Goal: Contribute content: Contribute content

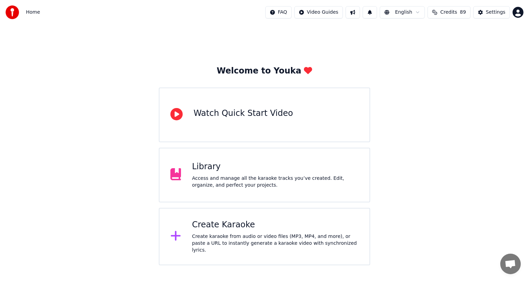
click at [235, 164] on div "Library" at bounding box center [275, 166] width 167 height 11
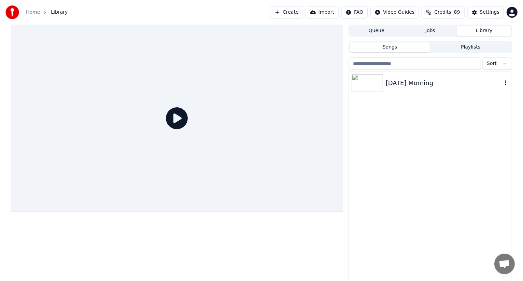
click at [386, 81] on div "[DATE] Morning" at bounding box center [444, 83] width 116 height 10
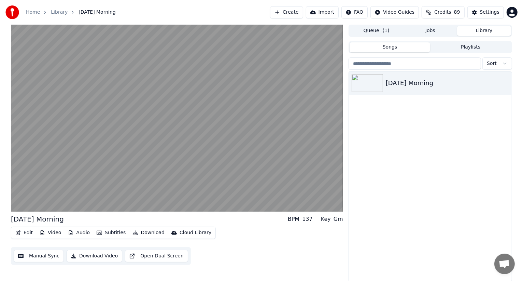
click at [24, 232] on button "Edit" at bounding box center [24, 233] width 23 height 10
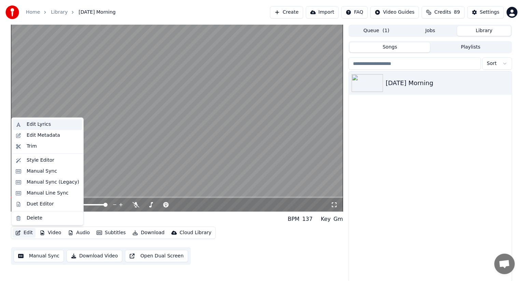
click at [45, 122] on div "Edit Lyrics" at bounding box center [39, 124] width 24 height 7
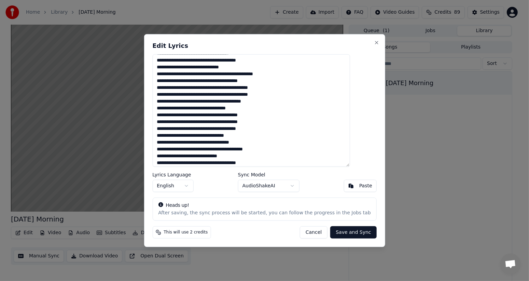
scroll to position [98, 0]
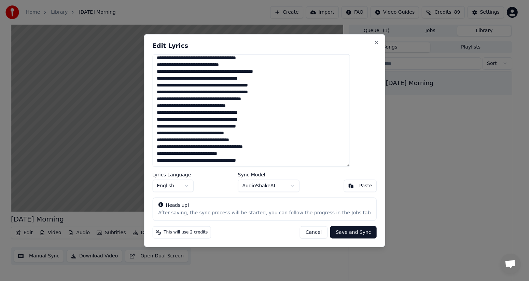
click at [236, 133] on textarea at bounding box center [250, 110] width 197 height 112
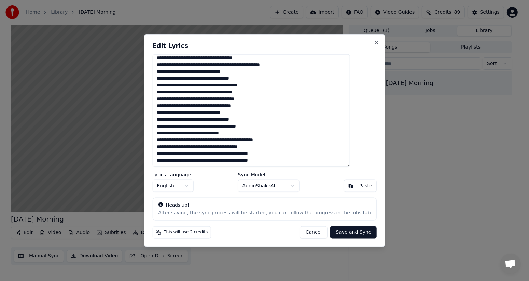
scroll to position [0, 0]
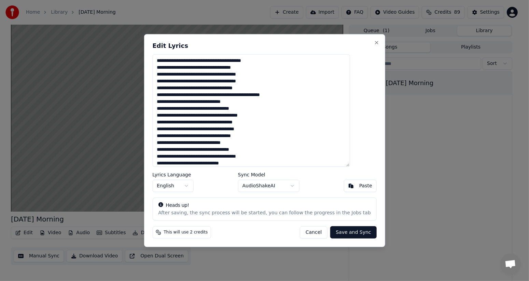
type textarea "**********"
click at [334, 231] on button "Save and Sync" at bounding box center [353, 232] width 46 height 12
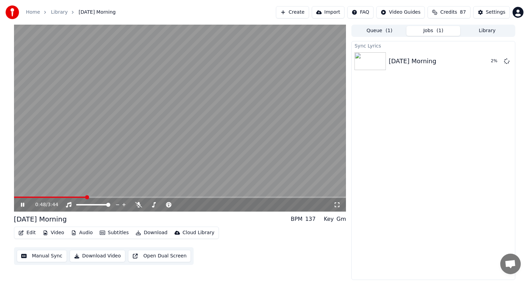
click at [22, 205] on icon at bounding box center [27, 204] width 16 height 5
click at [17, 203] on div "0:55 / 3:44" at bounding box center [180, 204] width 327 height 7
click at [21, 206] on icon at bounding box center [22, 204] width 3 height 4
click at [94, 254] on button "Download Video" at bounding box center [98, 256] width 56 height 12
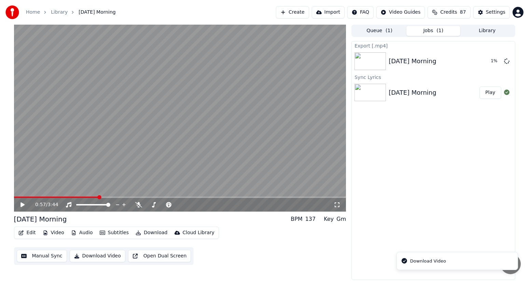
click at [383, 87] on img at bounding box center [369, 93] width 31 height 18
click at [365, 99] on img at bounding box center [369, 93] width 31 height 18
click at [488, 28] on button "Library" at bounding box center [487, 31] width 54 height 10
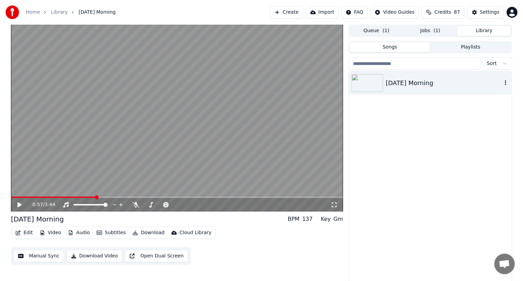
click at [506, 84] on icon "button" at bounding box center [505, 82] width 7 height 5
click at [496, 142] on div "Delete" at bounding box center [499, 139] width 53 height 11
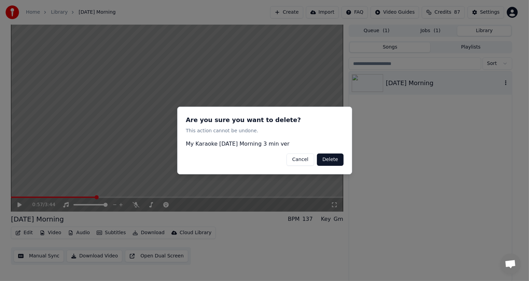
click at [341, 159] on button "Delete" at bounding box center [330, 159] width 27 height 12
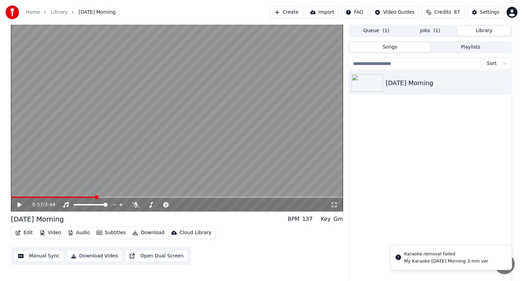
click at [424, 30] on button "Jobs ( 1 )" at bounding box center [431, 31] width 54 height 10
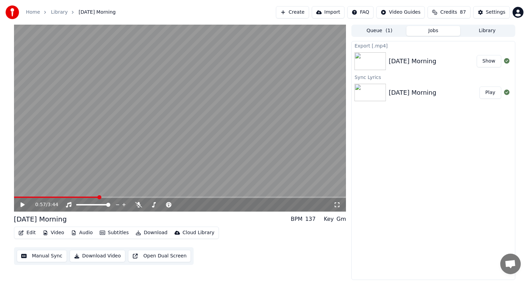
click at [483, 60] on button "Show" at bounding box center [489, 61] width 25 height 12
click at [294, 11] on button "Create" at bounding box center [292, 12] width 33 height 12
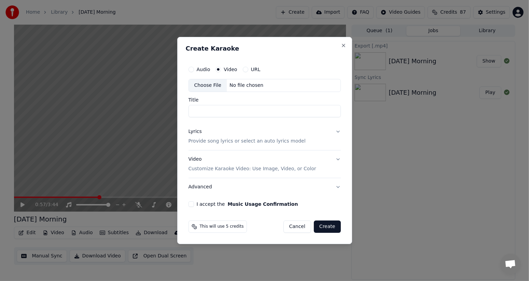
click at [208, 87] on div "Choose File" at bounding box center [208, 85] width 38 height 12
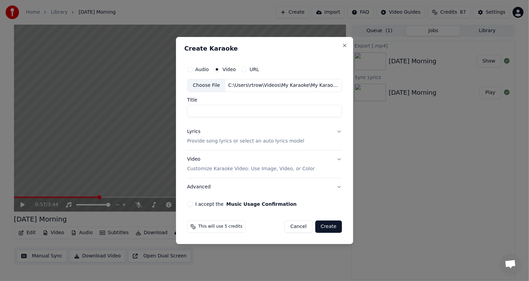
type input "**********"
click at [337, 130] on button "Lyrics Provide song lyrics or select an auto lyrics model" at bounding box center [264, 136] width 155 height 27
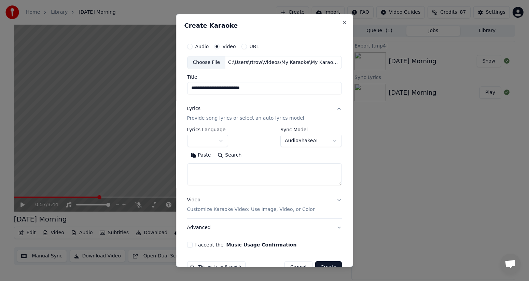
click at [195, 152] on button "Paste" at bounding box center [200, 155] width 27 height 11
drag, startPoint x: 208, startPoint y: 169, endPoint x: 160, endPoint y: 172, distance: 47.9
click at [160, 172] on body "**********" at bounding box center [264, 140] width 529 height 281
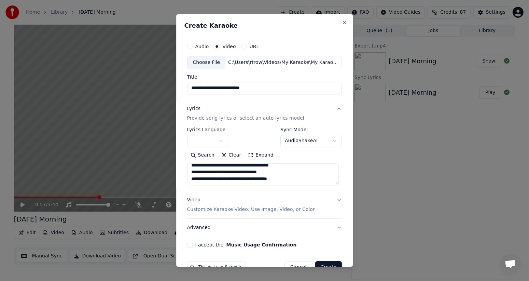
drag, startPoint x: 205, startPoint y: 165, endPoint x: 198, endPoint y: 185, distance: 20.9
click at [198, 187] on div "**********" at bounding box center [264, 159] width 155 height 64
click at [210, 179] on textarea "**********" at bounding box center [263, 174] width 152 height 22
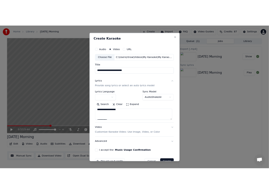
scroll to position [125, 0]
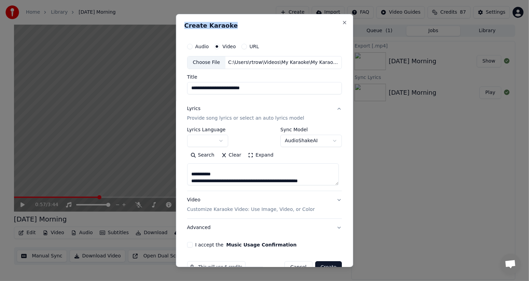
drag, startPoint x: 268, startPoint y: 21, endPoint x: 367, endPoint y: 22, distance: 98.7
click at [367, 22] on body "**********" at bounding box center [264, 140] width 529 height 281
click at [246, 19] on div "**********" at bounding box center [265, 140] width 178 height 253
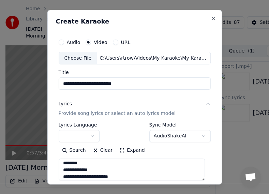
scroll to position [50, 0]
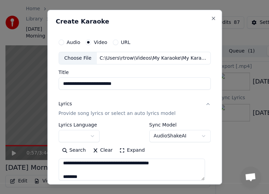
click at [82, 175] on textarea "**********" at bounding box center [132, 170] width 146 height 22
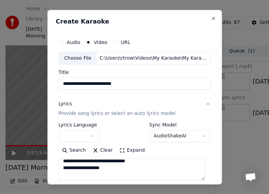
scroll to position [104, 0]
click at [118, 165] on textarea "**********" at bounding box center [132, 170] width 146 height 22
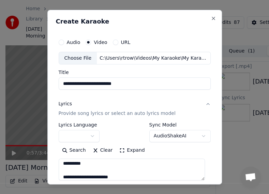
scroll to position [117, 0]
click at [124, 172] on textarea "**********" at bounding box center [132, 170] width 146 height 22
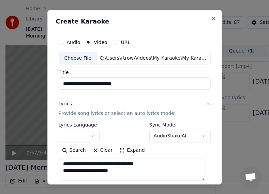
click at [128, 172] on textarea at bounding box center [132, 170] width 146 height 22
click at [65, 176] on textarea at bounding box center [132, 170] width 146 height 22
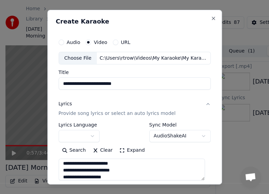
scroll to position [145, 0]
click at [82, 171] on textarea at bounding box center [132, 170] width 146 height 22
click at [119, 172] on textarea at bounding box center [132, 170] width 146 height 22
click at [119, 171] on textarea at bounding box center [132, 170] width 146 height 22
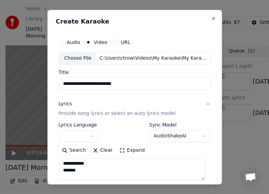
click at [84, 172] on textarea at bounding box center [132, 170] width 146 height 22
click at [88, 173] on textarea at bounding box center [132, 170] width 146 height 22
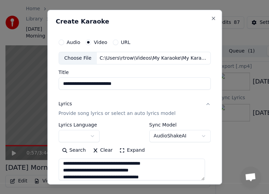
scroll to position [257, 0]
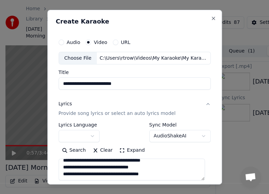
click at [166, 175] on textarea at bounding box center [132, 170] width 146 height 22
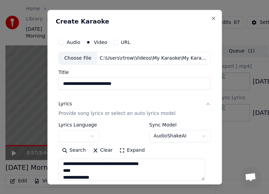
scroll to position [275, 0]
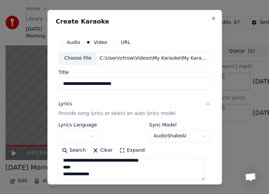
click at [96, 171] on textarea at bounding box center [132, 170] width 146 height 22
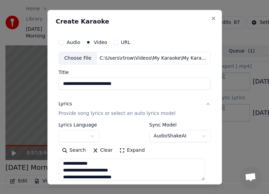
scroll to position [288, 0]
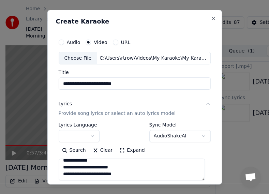
click at [130, 173] on textarea at bounding box center [132, 170] width 146 height 22
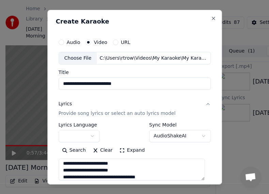
scroll to position [295, 0]
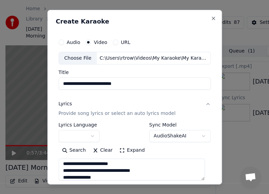
click at [97, 175] on textarea at bounding box center [132, 170] width 146 height 22
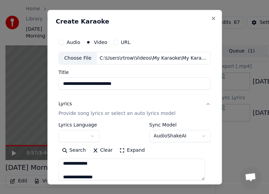
scroll to position [315, 0]
click at [97, 170] on textarea at bounding box center [132, 170] width 146 height 22
click at [128, 178] on textarea at bounding box center [132, 170] width 146 height 22
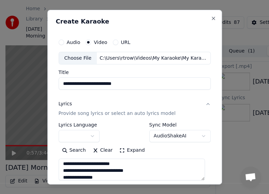
scroll to position [336, 0]
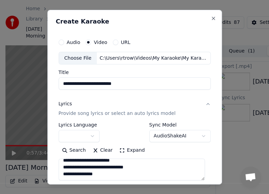
click at [99, 171] on textarea at bounding box center [132, 170] width 146 height 22
click at [116, 172] on textarea at bounding box center [132, 170] width 146 height 22
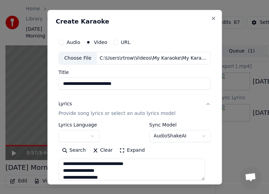
scroll to position [343, 0]
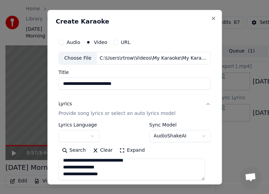
click at [92, 171] on textarea at bounding box center [132, 170] width 146 height 22
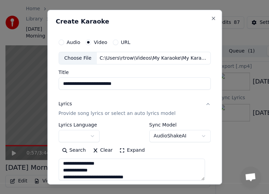
scroll to position [350, 0]
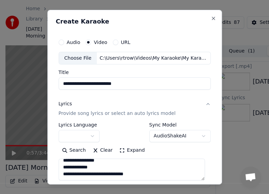
click at [137, 170] on textarea at bounding box center [132, 170] width 146 height 22
click at [67, 176] on textarea at bounding box center [132, 170] width 146 height 22
click at [67, 175] on textarea at bounding box center [132, 170] width 146 height 22
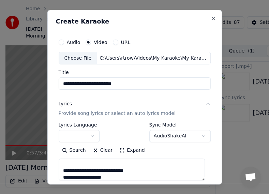
scroll to position [370, 0]
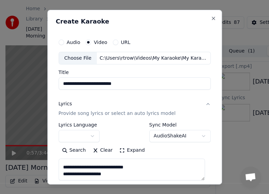
click at [101, 170] on textarea at bounding box center [132, 170] width 146 height 22
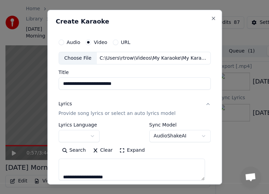
scroll to position [391, 0]
click at [62, 171] on textarea at bounding box center [132, 170] width 146 height 22
click at [62, 175] on textarea at bounding box center [132, 170] width 146 height 22
click at [123, 172] on textarea at bounding box center [132, 170] width 146 height 22
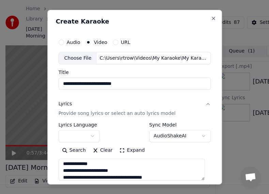
scroll to position [404, 0]
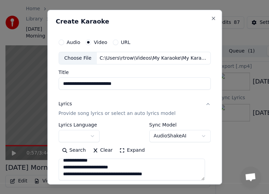
click at [154, 170] on textarea at bounding box center [132, 170] width 146 height 22
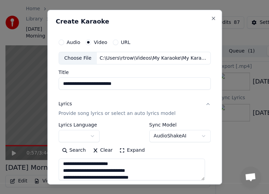
scroll to position [411, 0]
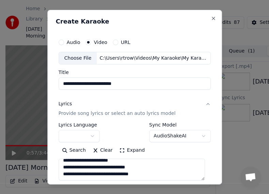
click at [124, 174] on textarea at bounding box center [132, 170] width 146 height 22
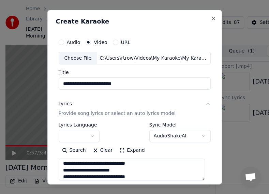
scroll to position [418, 0]
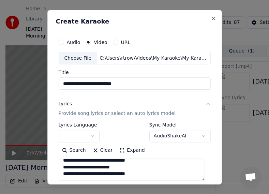
click at [99, 173] on textarea at bounding box center [132, 170] width 146 height 22
click at [121, 173] on textarea at bounding box center [132, 170] width 146 height 22
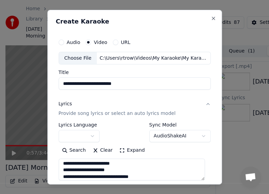
scroll to position [425, 0]
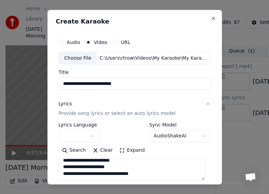
click at [127, 171] on textarea at bounding box center [132, 170] width 146 height 22
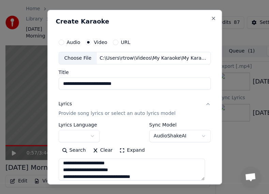
scroll to position [431, 0]
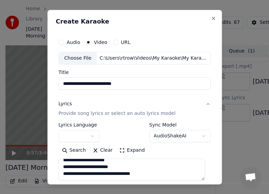
click at [134, 171] on textarea at bounding box center [132, 170] width 146 height 22
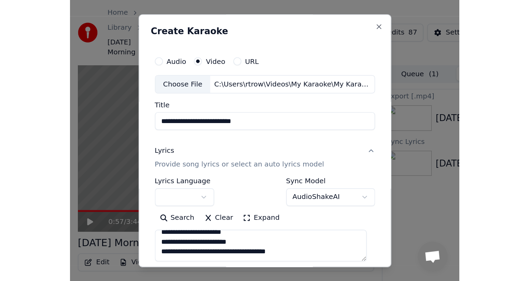
scroll to position [445, 0]
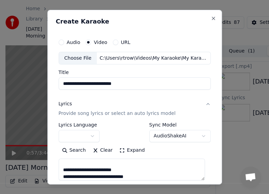
click at [63, 178] on textarea at bounding box center [132, 170] width 146 height 22
type textarea "**********"
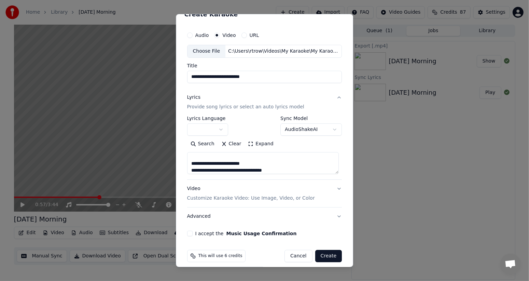
scroll to position [17, 0]
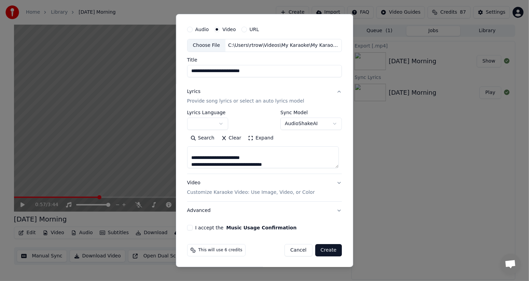
click at [184, 227] on div "**********" at bounding box center [264, 126] width 160 height 213
click at [187, 227] on button "I accept the Music Usage Confirmation" at bounding box center [189, 227] width 5 height 5
click at [326, 250] on button "Create" at bounding box center [328, 250] width 27 height 12
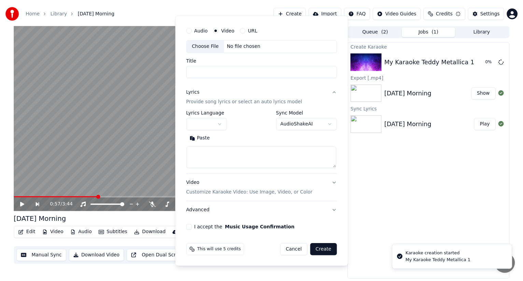
scroll to position [0, 0]
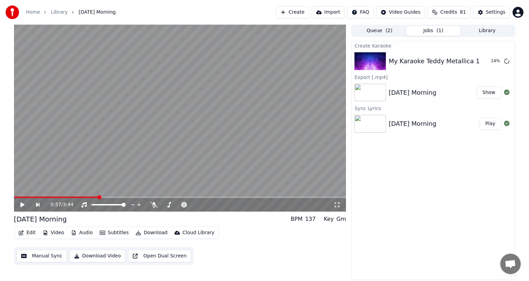
click at [251, 229] on div "Edit Video Audio Subtitles Download Cloud Library Manual Sync Download Video Op…" at bounding box center [180, 245] width 332 height 38
click at [0, 128] on div "0:57 / 3:44 [DATE] Morning BPM 137 Key Gm Edit Video Audio Subtitles Download C…" at bounding box center [264, 152] width 529 height 255
click at [492, 32] on button "Library" at bounding box center [487, 31] width 54 height 10
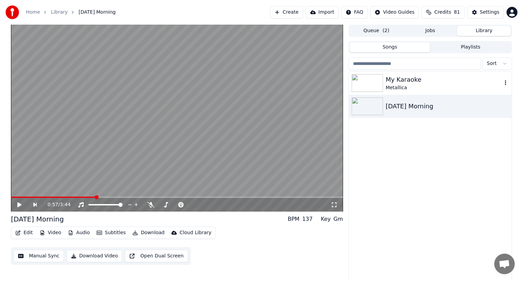
click at [376, 83] on img at bounding box center [367, 83] width 31 height 18
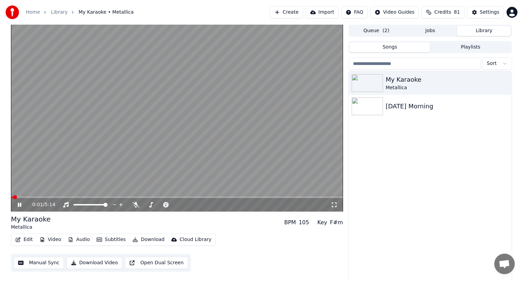
click at [89, 260] on button "Download Video" at bounding box center [95, 262] width 56 height 12
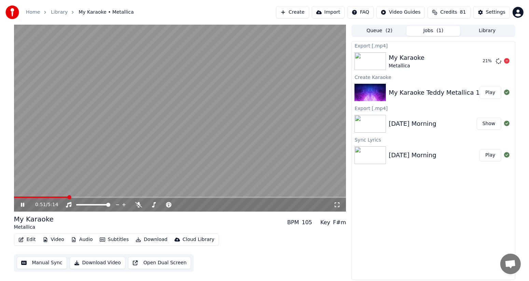
click at [504, 58] on div at bounding box center [506, 61] width 5 height 8
click at [507, 58] on icon at bounding box center [506, 60] width 5 height 5
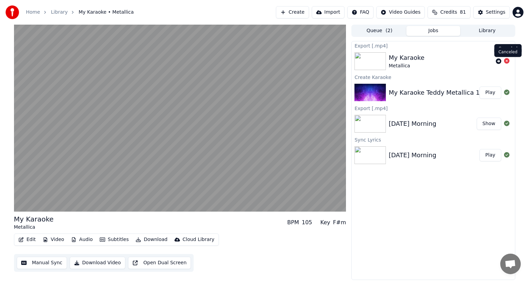
click at [506, 61] on icon at bounding box center [506, 60] width 5 height 5
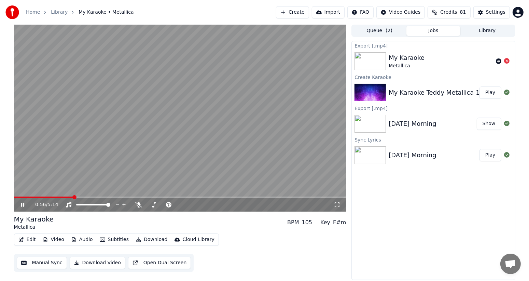
click at [183, 105] on video at bounding box center [180, 118] width 332 height 187
click at [25, 239] on button "Edit" at bounding box center [27, 240] width 23 height 10
click at [49, 236] on button "Video" at bounding box center [53, 240] width 27 height 10
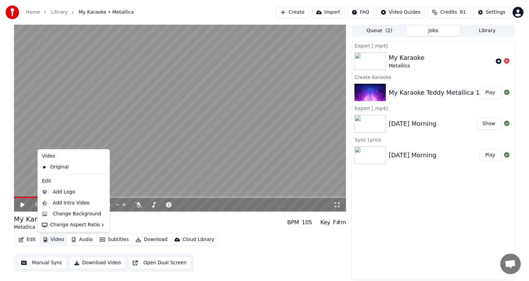
click at [49, 239] on button "Video" at bounding box center [53, 240] width 27 height 10
click at [68, 214] on div "Change Background" at bounding box center [77, 213] width 48 height 7
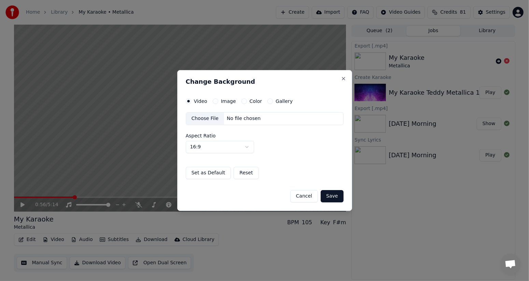
click at [228, 99] on label "Image" at bounding box center [228, 101] width 15 height 5
click at [218, 99] on button "Image" at bounding box center [215, 100] width 5 height 5
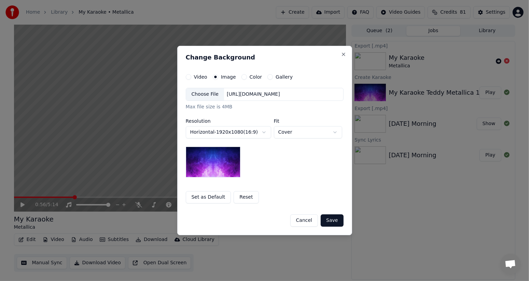
click at [265, 131] on body "**********" at bounding box center [264, 140] width 529 height 281
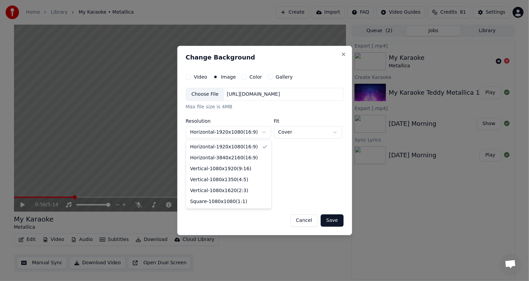
select select "*********"
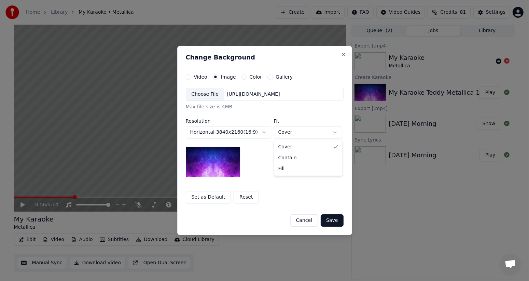
click at [334, 131] on body "**********" at bounding box center [264, 140] width 529 height 281
click at [334, 130] on body "**********" at bounding box center [264, 140] width 529 height 281
click at [332, 221] on button "Save" at bounding box center [332, 220] width 23 height 12
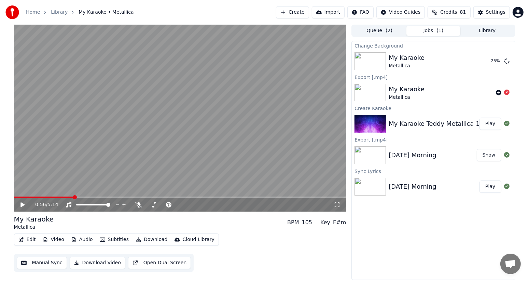
click at [403, 252] on div "Change Background My Karaoke Metallica 25 % Export [.mp4] My Karaoke Metallica …" at bounding box center [433, 160] width 164 height 239
click at [397, 246] on div "Change Background My Karaoke Metallica 53 % Export [.mp4] My Karaoke Metallica …" at bounding box center [433, 160] width 164 height 239
click at [488, 61] on button "Play" at bounding box center [490, 61] width 22 height 12
click at [28, 240] on button "Edit" at bounding box center [27, 240] width 23 height 10
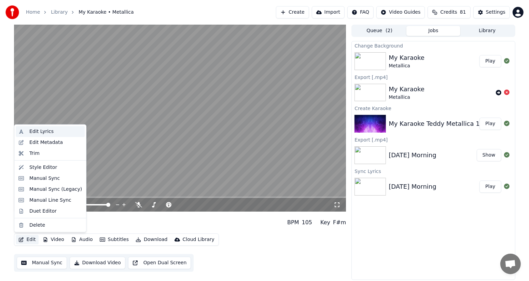
click at [36, 129] on div "Edit Lyrics" at bounding box center [41, 131] width 24 height 7
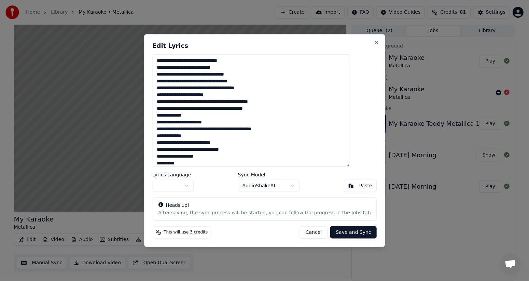
click at [309, 232] on button "Cancel" at bounding box center [314, 232] width 28 height 12
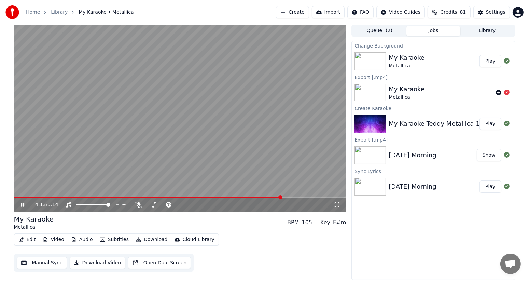
click at [19, 204] on icon at bounding box center [27, 204] width 16 height 5
click at [17, 196] on span at bounding box center [148, 196] width 268 height 1
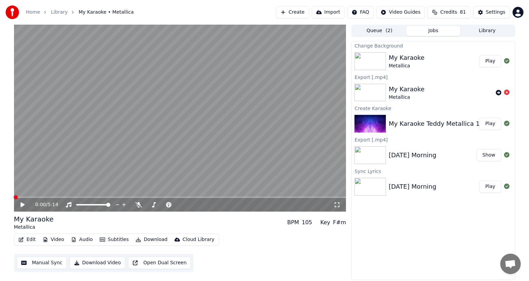
click at [14, 197] on span at bounding box center [16, 197] width 4 height 4
click at [26, 263] on button "Manual Sync" at bounding box center [42, 262] width 50 height 12
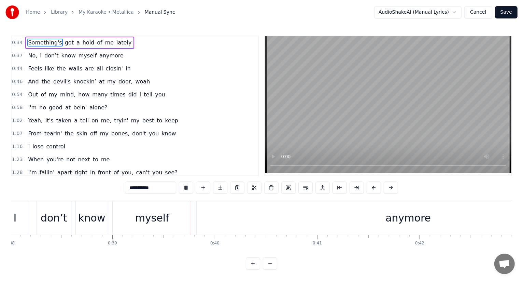
scroll to position [0, 3988]
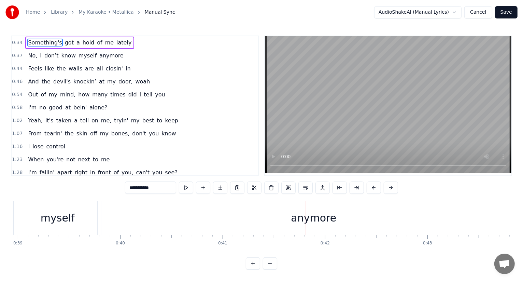
drag, startPoint x: 310, startPoint y: 220, endPoint x: 290, endPoint y: 217, distance: 20.0
click at [290, 220] on div "anymore" at bounding box center [313, 218] width 423 height 34
type input "*******"
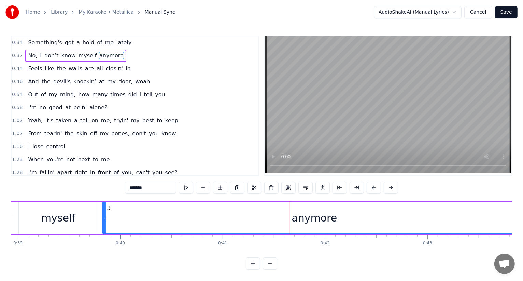
click at [269, 217] on div "anymore" at bounding box center [314, 217] width 423 height 31
click at [286, 220] on div "anymore" at bounding box center [314, 217] width 423 height 31
click at [373, 186] on button at bounding box center [374, 187] width 14 height 12
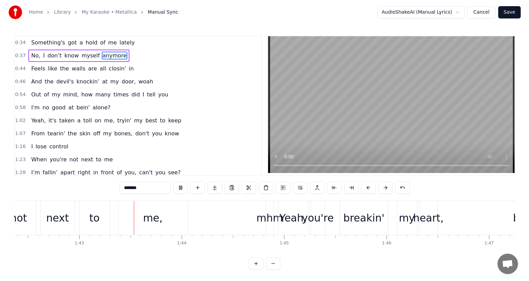
scroll to position [0, 10497]
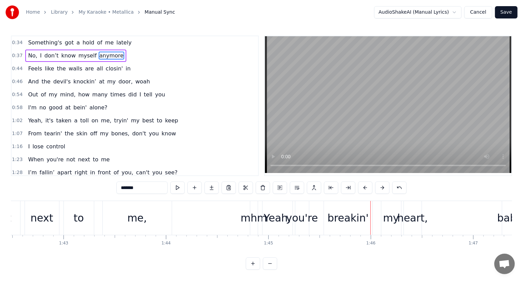
click at [484, 11] on button "Cancel" at bounding box center [478, 12] width 28 height 12
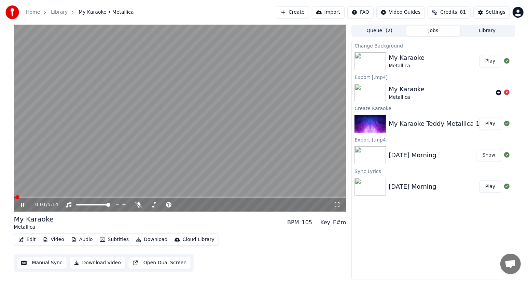
click at [45, 196] on video at bounding box center [180, 118] width 332 height 187
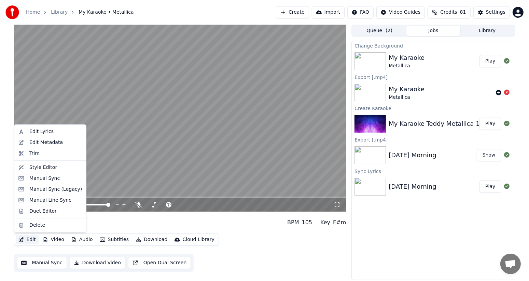
click at [28, 240] on button "Edit" at bounding box center [27, 240] width 23 height 10
click at [33, 130] on div "Edit Lyrics" at bounding box center [41, 131] width 24 height 7
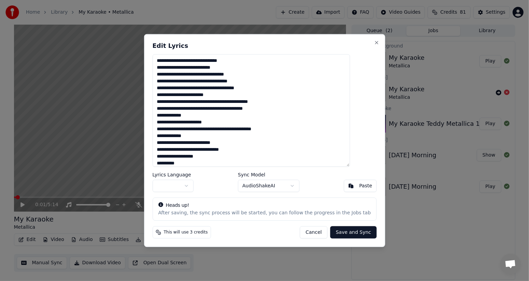
click at [303, 233] on button "Cancel" at bounding box center [314, 232] width 28 height 12
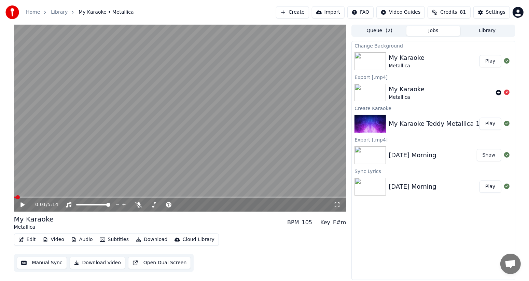
click at [23, 205] on icon at bounding box center [22, 204] width 4 height 5
click at [43, 196] on span at bounding box center [180, 196] width 332 height 1
click at [75, 199] on div "0:30 / 5:14" at bounding box center [180, 205] width 332 height 14
click at [75, 196] on span at bounding box center [180, 196] width 332 height 1
click at [55, 196] on span at bounding box center [46, 196] width 65 height 1
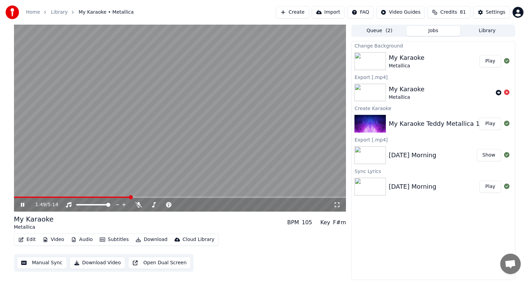
click at [19, 204] on icon at bounding box center [27, 204] width 16 height 5
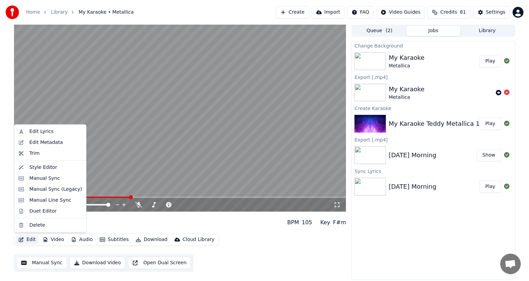
click at [28, 237] on button "Edit" at bounding box center [27, 240] width 23 height 10
click at [45, 130] on div "Edit Lyrics" at bounding box center [41, 131] width 24 height 7
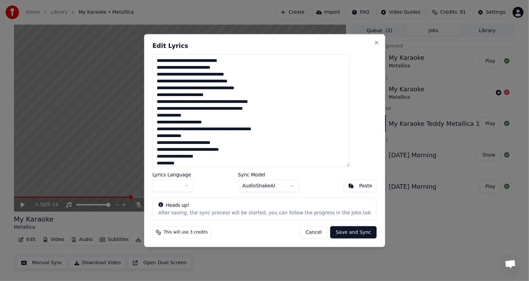
scroll to position [14, 0]
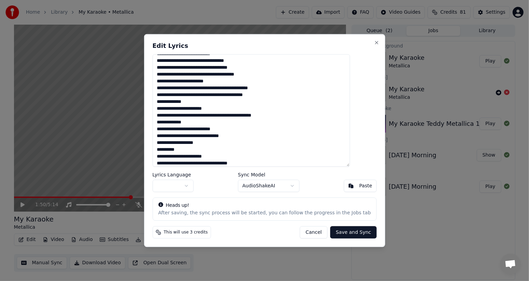
drag, startPoint x: 170, startPoint y: 135, endPoint x: 227, endPoint y: 140, distance: 57.2
click at [227, 140] on textarea at bounding box center [250, 110] width 197 height 112
type textarea "**********"
click at [336, 233] on button "Save and Sync" at bounding box center [353, 232] width 46 height 12
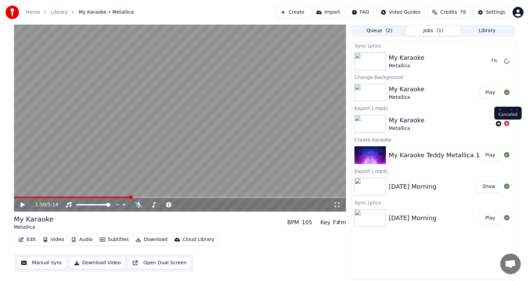
click at [507, 124] on icon at bounding box center [506, 123] width 5 height 5
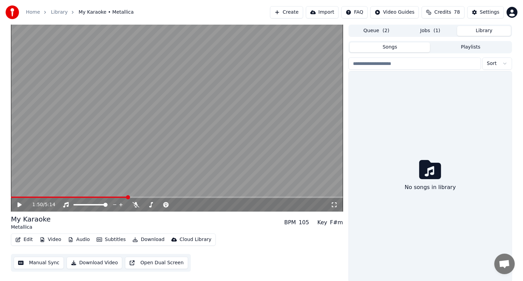
click at [485, 29] on button "Library" at bounding box center [484, 31] width 54 height 10
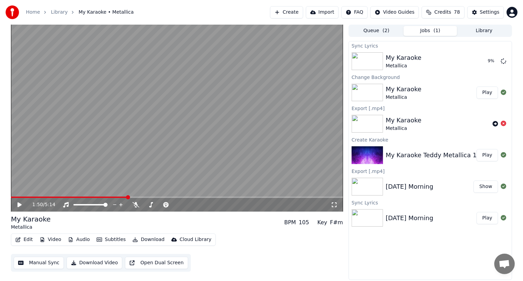
click at [428, 31] on button "Jobs ( 1 )" at bounding box center [431, 31] width 54 height 10
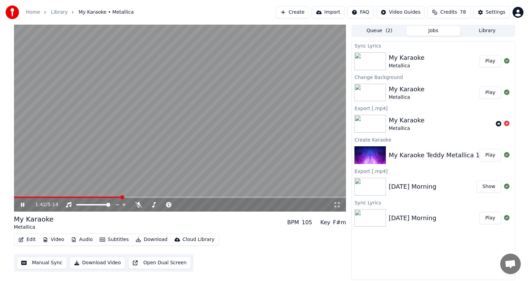
click at [121, 197] on span at bounding box center [68, 196] width 108 height 1
click at [114, 195] on video at bounding box center [180, 118] width 332 height 187
click at [109, 196] on video at bounding box center [180, 118] width 332 height 187
click at [109, 198] on span at bounding box center [111, 197] width 4 height 4
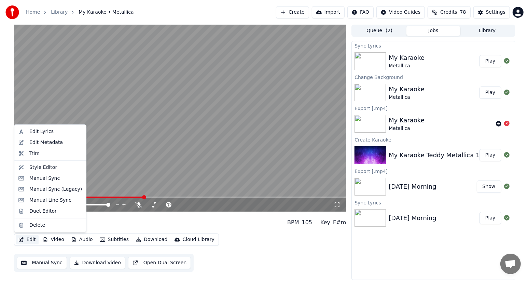
click at [24, 240] on button "Edit" at bounding box center [27, 240] width 23 height 10
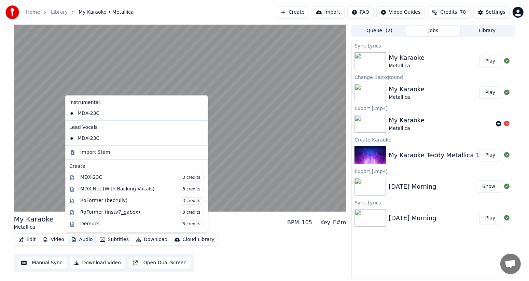
click at [272, 251] on div "Edit Video Audio Subtitles Download Cloud Library Manual Sync Download Video Op…" at bounding box center [180, 252] width 332 height 38
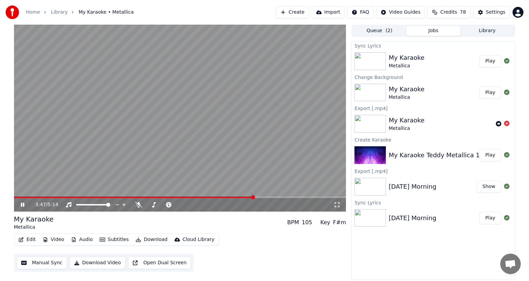
click at [23, 240] on button "Edit" at bounding box center [27, 240] width 23 height 10
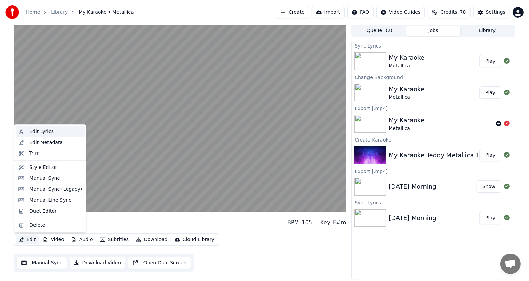
click at [46, 131] on div "Edit Lyrics" at bounding box center [41, 131] width 24 height 7
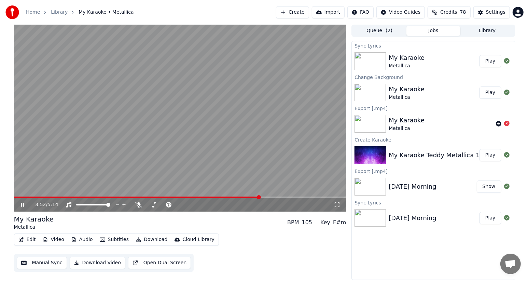
click at [20, 204] on icon at bounding box center [27, 204] width 16 height 5
click at [29, 239] on button "Edit" at bounding box center [27, 240] width 23 height 10
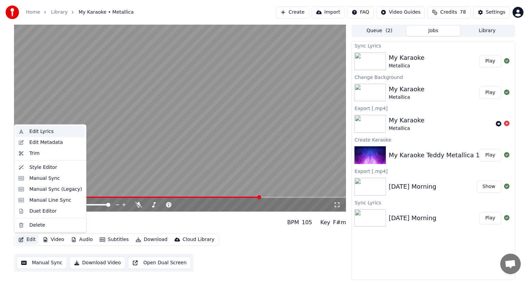
click at [35, 132] on div "Edit Lyrics" at bounding box center [41, 131] width 24 height 7
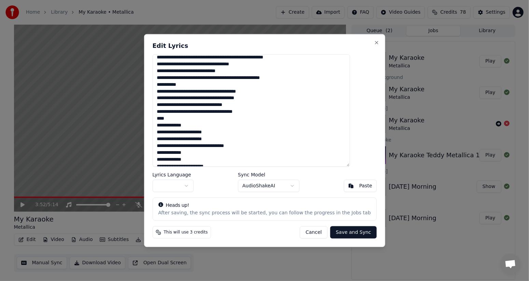
scroll to position [191, 0]
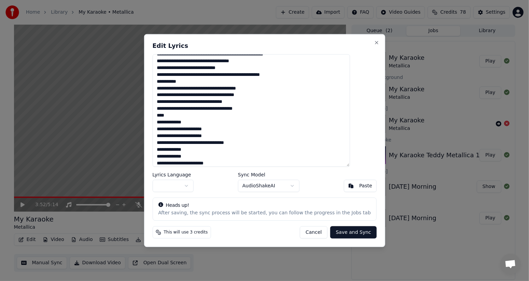
click at [182, 118] on textarea at bounding box center [250, 110] width 197 height 112
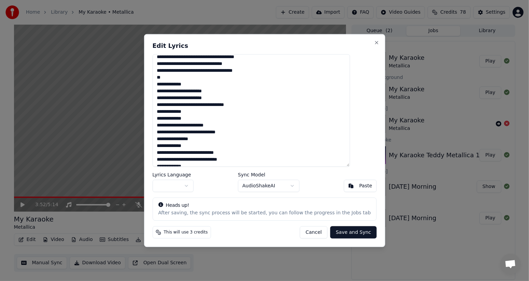
scroll to position [232, 0]
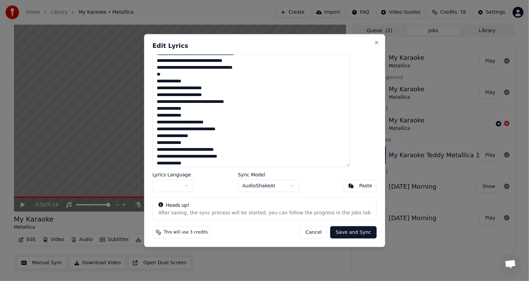
click at [208, 136] on textarea at bounding box center [250, 110] width 197 height 112
click at [211, 136] on textarea at bounding box center [250, 110] width 197 height 112
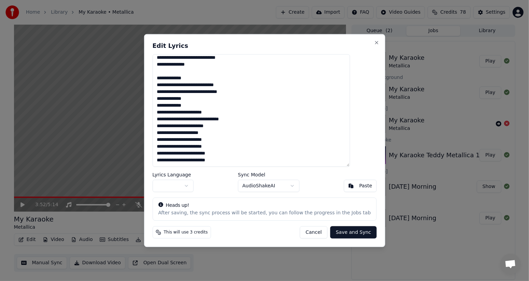
click at [178, 153] on textarea at bounding box center [250, 110] width 197 height 112
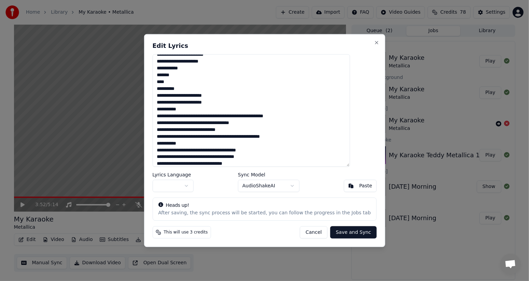
scroll to position [113, 0]
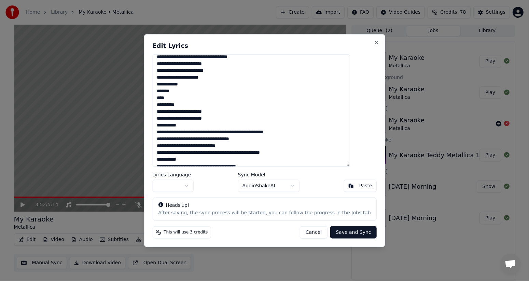
click at [179, 98] on textarea at bounding box center [250, 110] width 197 height 112
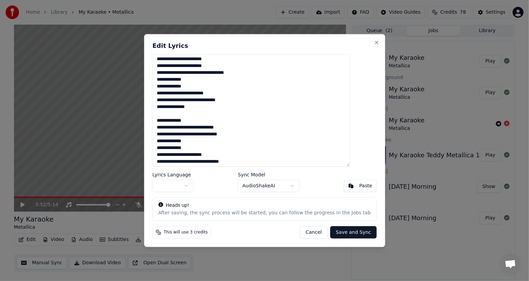
scroll to position [268, 0]
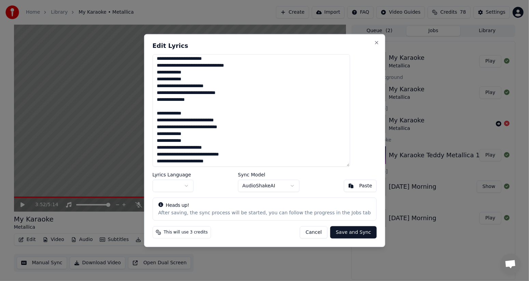
click at [248, 120] on textarea at bounding box center [250, 110] width 197 height 112
type textarea "**********"
click at [341, 234] on button "Save and Sync" at bounding box center [353, 232] width 46 height 12
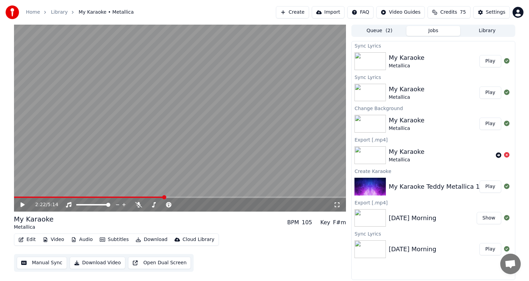
click at [164, 196] on span at bounding box center [89, 196] width 150 height 1
click at [23, 206] on icon at bounding box center [27, 204] width 16 height 5
click at [28, 239] on button "Edit" at bounding box center [27, 240] width 23 height 10
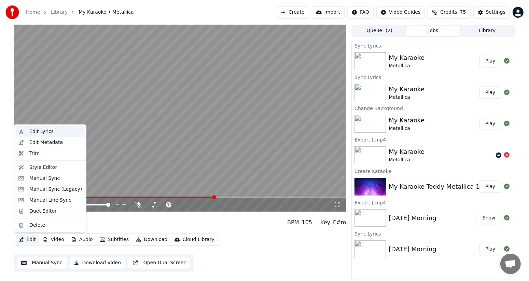
click at [40, 126] on div "Edit Lyrics" at bounding box center [50, 131] width 69 height 11
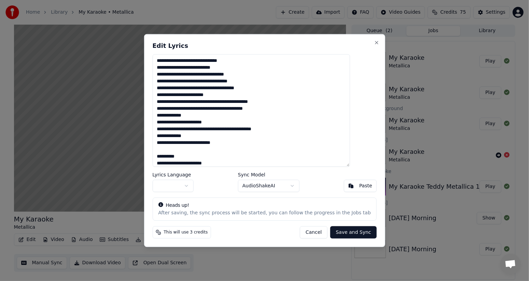
click at [308, 233] on button "Cancel" at bounding box center [314, 232] width 28 height 12
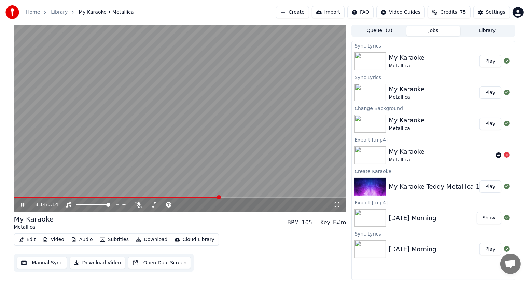
click at [195, 196] on video at bounding box center [180, 118] width 332 height 187
click at [194, 196] on div "3:14 / 5:14" at bounding box center [180, 118] width 332 height 187
click at [200, 196] on span at bounding box center [202, 197] width 4 height 4
click at [23, 203] on icon at bounding box center [22, 204] width 3 height 4
click at [198, 196] on span at bounding box center [200, 197] width 4 height 4
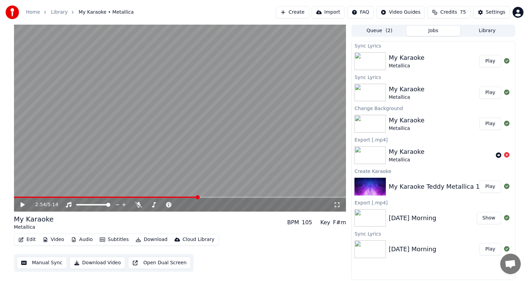
click at [22, 203] on icon at bounding box center [27, 204] width 16 height 5
click at [23, 205] on icon at bounding box center [22, 204] width 3 height 4
click at [26, 239] on button "Edit" at bounding box center [27, 240] width 23 height 10
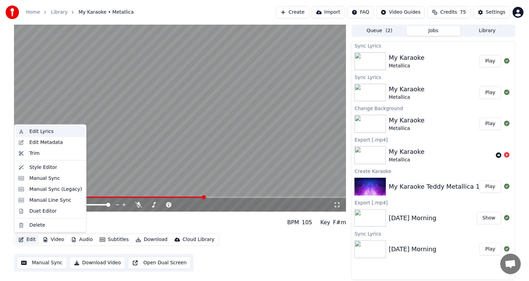
click at [39, 131] on div "Edit Lyrics" at bounding box center [41, 131] width 24 height 7
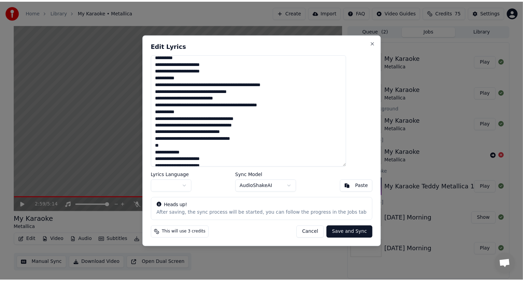
scroll to position [164, 0]
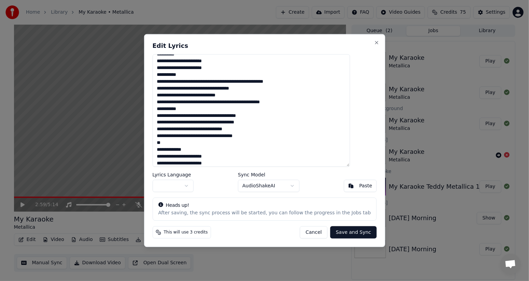
click at [177, 143] on textarea at bounding box center [250, 110] width 197 height 112
type textarea "**********"
click at [334, 232] on button "Save and Sync" at bounding box center [353, 232] width 46 height 12
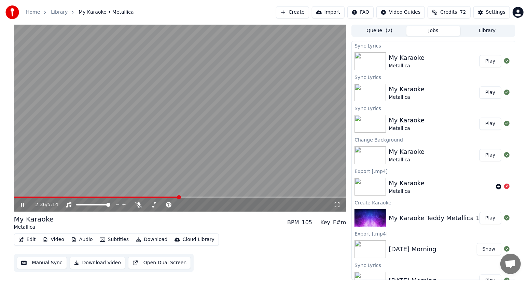
click at [179, 196] on span at bounding box center [96, 196] width 165 height 1
click at [154, 195] on video at bounding box center [180, 118] width 332 height 187
click at [151, 197] on span at bounding box center [83, 196] width 138 height 1
click at [23, 203] on icon at bounding box center [27, 204] width 16 height 5
click at [24, 203] on icon at bounding box center [22, 204] width 3 height 4
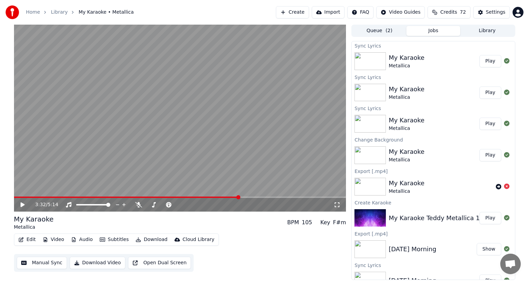
click at [22, 204] on icon at bounding box center [22, 204] width 4 height 5
click at [21, 203] on icon at bounding box center [22, 204] width 3 height 4
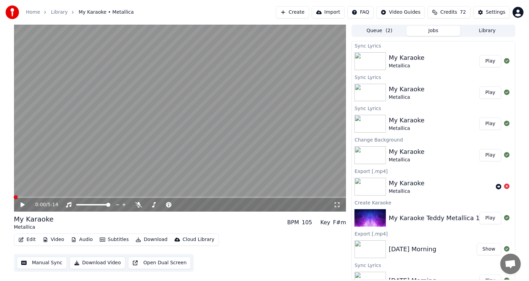
click at [14, 197] on span at bounding box center [16, 197] width 4 height 4
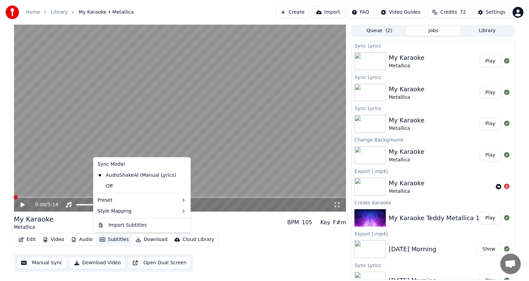
click at [113, 239] on button "Subtitles" at bounding box center [114, 240] width 34 height 10
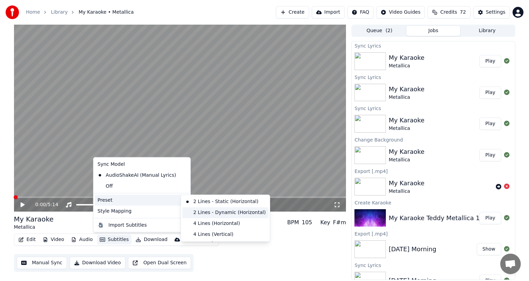
click at [213, 212] on div "2 Lines - Dynamic (Horizontal)" at bounding box center [225, 212] width 86 height 11
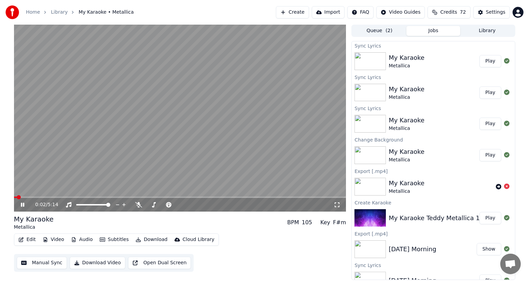
click at [97, 195] on video at bounding box center [180, 118] width 332 height 187
click at [96, 196] on span at bounding box center [180, 196] width 332 height 1
click at [20, 206] on icon at bounding box center [22, 204] width 4 height 5
click at [114, 239] on button "Subtitles" at bounding box center [114, 240] width 34 height 10
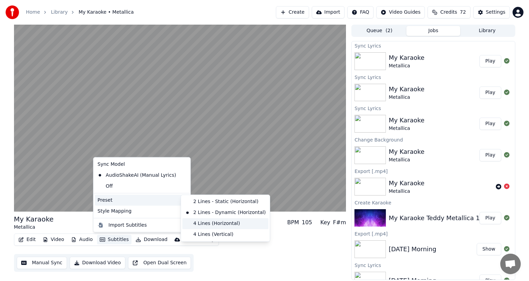
click at [208, 222] on div "4 Lines (Horizontal)" at bounding box center [225, 223] width 86 height 11
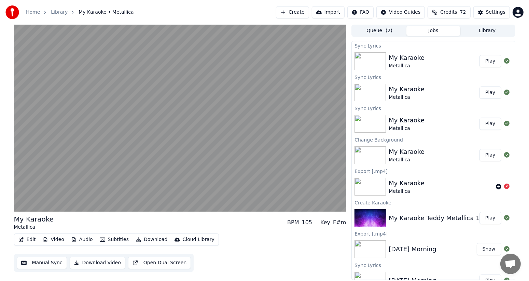
click at [114, 239] on button "Subtitles" at bounding box center [114, 240] width 34 height 10
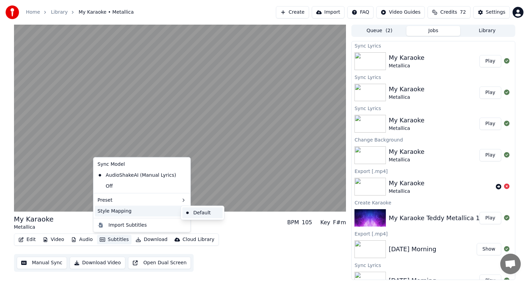
click at [195, 211] on div "Default" at bounding box center [202, 212] width 40 height 11
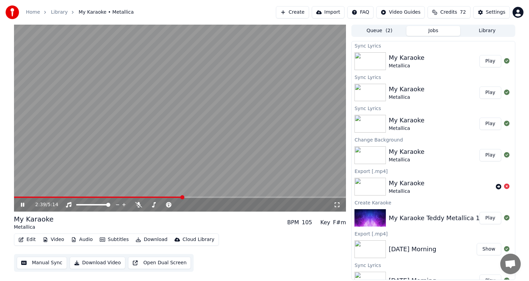
click at [23, 202] on icon at bounding box center [27, 204] width 16 height 5
click at [20, 196] on video at bounding box center [180, 118] width 332 height 187
click at [18, 197] on span at bounding box center [16, 196] width 5 height 1
click at [22, 206] on icon at bounding box center [22, 204] width 3 height 4
click at [15, 196] on span at bounding box center [99, 196] width 170 height 1
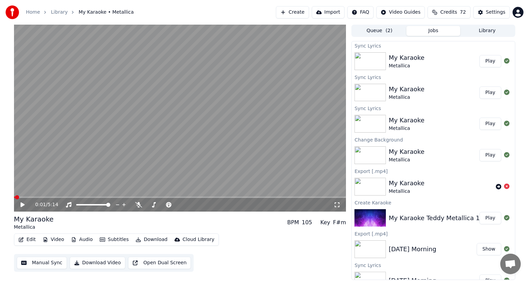
click at [44, 264] on button "Manual Sync" at bounding box center [42, 262] width 50 height 12
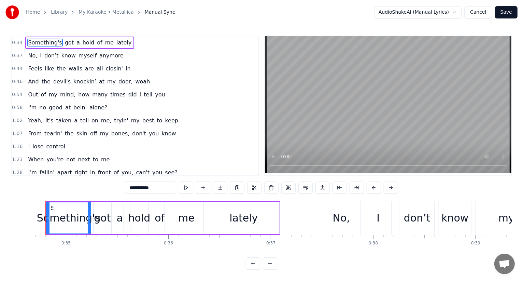
click at [507, 262] on span "Open chat" at bounding box center [504, 264] width 11 height 10
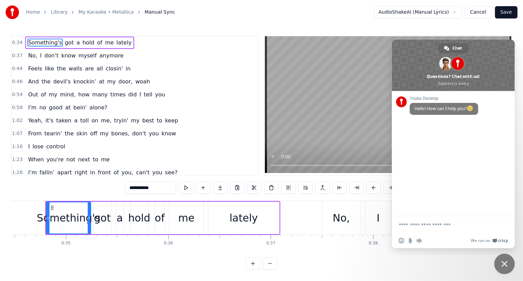
click at [418, 226] on textarea "Compose your message..." at bounding box center [447, 224] width 96 height 17
type textarea "**********"
click at [503, 264] on span "Close chat" at bounding box center [505, 264] width 6 height 6
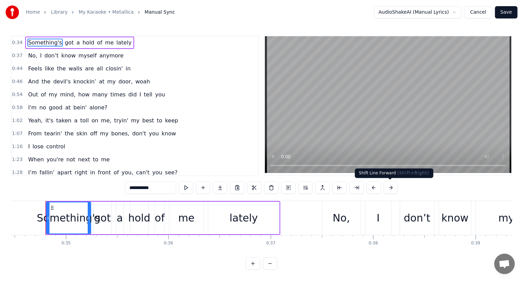
click at [385, 186] on button at bounding box center [391, 187] width 14 height 12
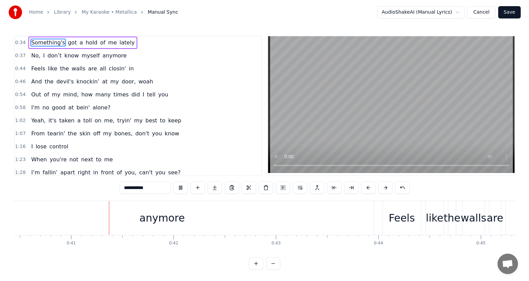
scroll to position [0, 4155]
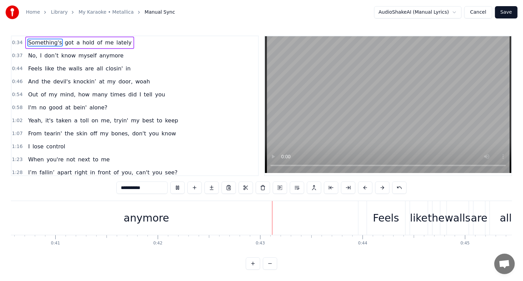
click at [479, 11] on button "Cancel" at bounding box center [478, 12] width 28 height 12
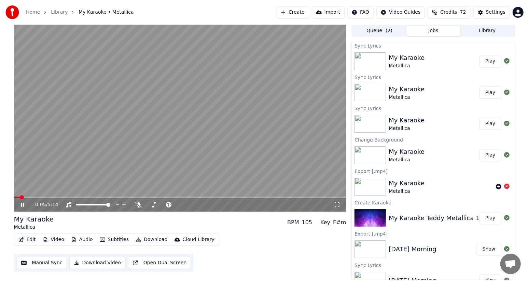
click at [337, 205] on icon at bounding box center [337, 204] width 7 height 5
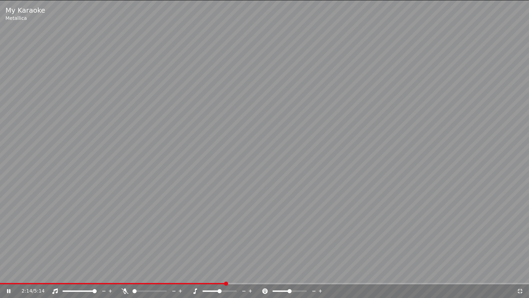
click at [520, 280] on icon at bounding box center [520, 290] width 7 height 5
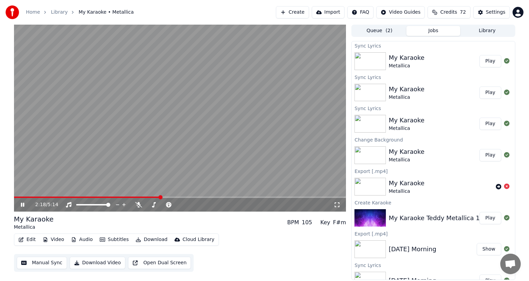
click at [142, 196] on video at bounding box center [180, 118] width 332 height 187
click at [142, 196] on span at bounding box center [87, 196] width 146 height 1
click at [19, 203] on icon at bounding box center [27, 204] width 16 height 5
click at [135, 197] on span at bounding box center [79, 196] width 130 height 1
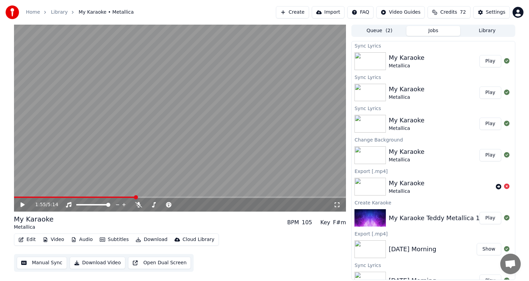
click at [21, 206] on icon at bounding box center [22, 204] width 4 height 5
click at [21, 206] on icon at bounding box center [22, 204] width 3 height 4
click at [26, 239] on button "Edit" at bounding box center [27, 240] width 23 height 10
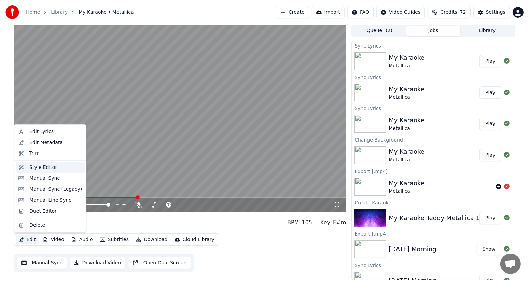
click at [48, 168] on div "Style Editor" at bounding box center [43, 167] width 28 height 7
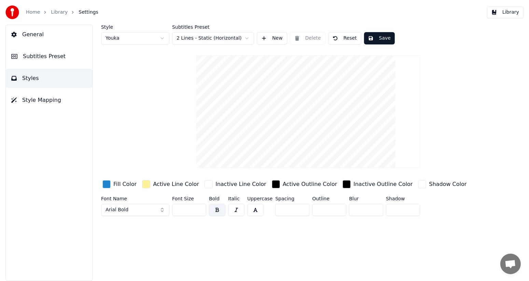
click at [45, 99] on span "Style Mapping" at bounding box center [41, 100] width 39 height 8
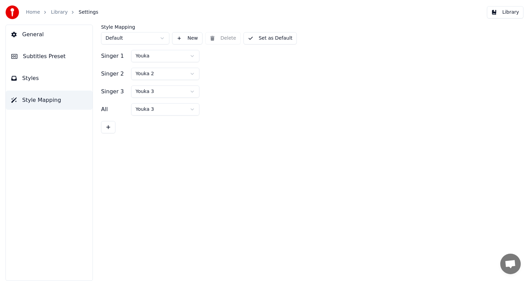
click at [40, 80] on button "Styles" at bounding box center [49, 78] width 87 height 19
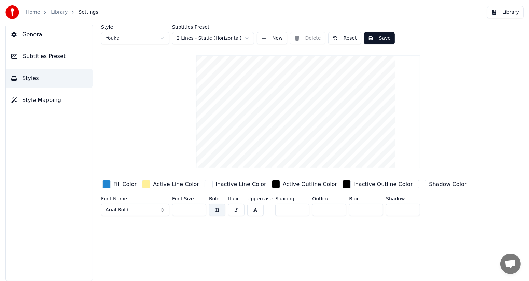
click at [40, 98] on span "Style Mapping" at bounding box center [41, 100] width 39 height 8
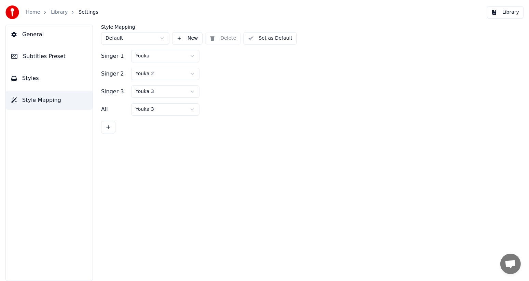
click at [146, 73] on html "Home Library Settings Library General Subtitles Preset Styles Style Mapping Sty…" at bounding box center [264, 140] width 529 height 281
click at [163, 37] on html "Home Library Settings Library General Subtitles Preset Styles Style Mapping Sty…" at bounding box center [264, 140] width 529 height 281
click at [505, 11] on button "Library" at bounding box center [505, 12] width 37 height 12
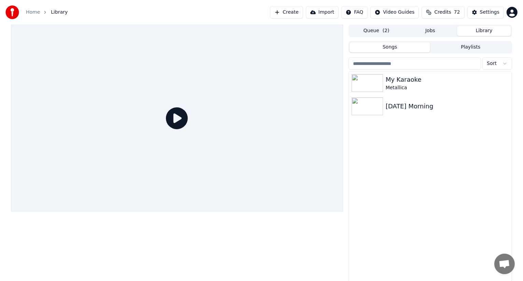
click at [376, 31] on button "Queue ( 2 )" at bounding box center [377, 31] width 54 height 10
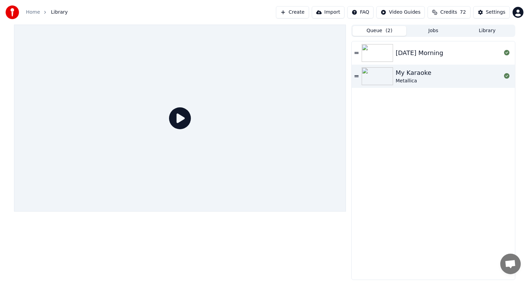
click at [378, 81] on img at bounding box center [377, 76] width 31 height 18
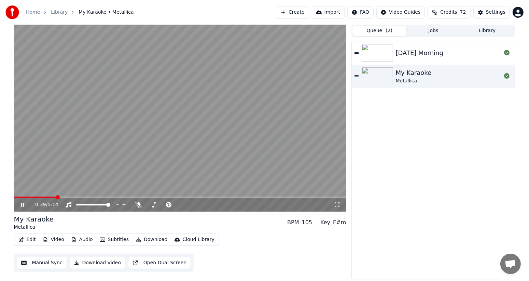
click at [338, 204] on icon at bounding box center [337, 204] width 7 height 5
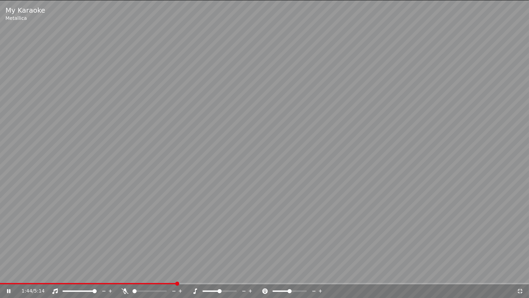
click at [9, 280] on icon at bounding box center [13, 290] width 16 height 5
click at [171, 280] on video at bounding box center [264, 149] width 529 height 298
click at [164, 280] on span at bounding box center [89, 283] width 179 height 1
click at [142, 280] on video at bounding box center [264, 149] width 529 height 298
click at [149, 280] on span at bounding box center [81, 283] width 163 height 1
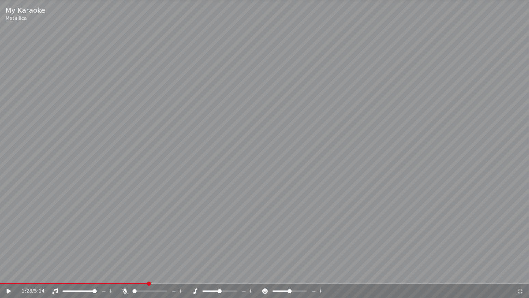
click at [8, 280] on icon at bounding box center [9, 291] width 4 height 5
click at [10, 280] on icon at bounding box center [8, 291] width 3 height 4
click at [519, 280] on icon at bounding box center [520, 290] width 7 height 5
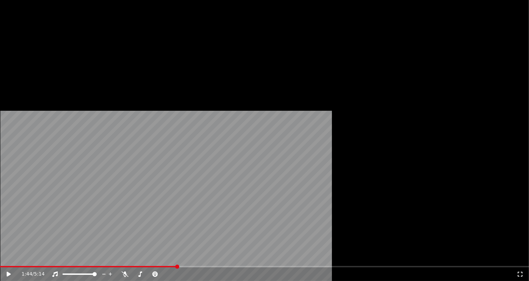
click at [28, 57] on button "Edit" at bounding box center [27, 53] width 23 height 10
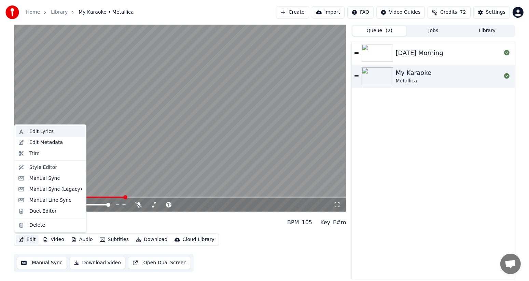
click at [55, 133] on div "Edit Lyrics" at bounding box center [55, 131] width 53 height 7
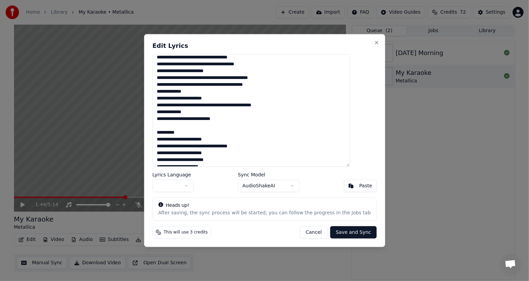
scroll to position [27, 0]
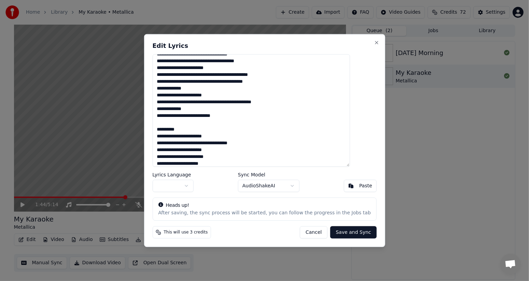
drag, startPoint x: 170, startPoint y: 135, endPoint x: 230, endPoint y: 135, distance: 60.4
click at [230, 135] on textarea at bounding box center [250, 110] width 197 height 112
type textarea "**********"
click at [332, 230] on button "Save and Sync" at bounding box center [353, 232] width 46 height 12
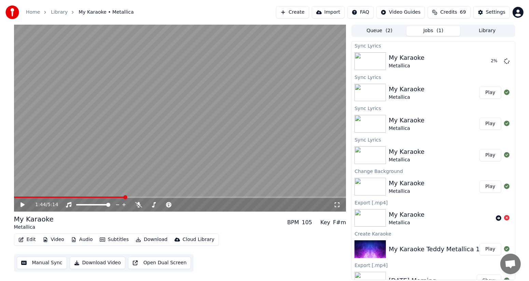
click at [20, 203] on icon at bounding box center [22, 204] width 4 height 5
click at [106, 196] on div "1:45 / 5:14" at bounding box center [180, 118] width 332 height 187
click at [112, 196] on span at bounding box center [63, 196] width 98 height 1
click at [24, 205] on icon at bounding box center [27, 204] width 16 height 5
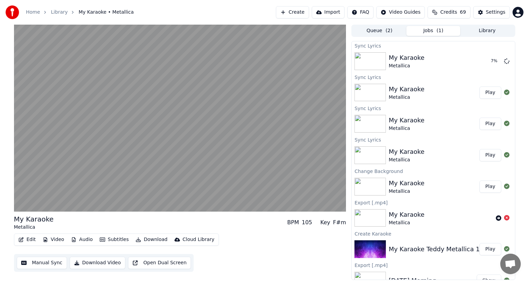
click at [24, 237] on button "Edit" at bounding box center [27, 240] width 23 height 10
click at [22, 237] on icon "button" at bounding box center [21, 239] width 5 height 5
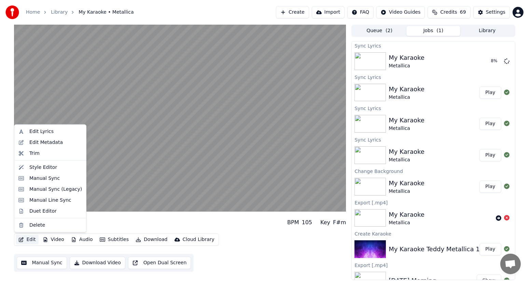
click at [22, 238] on icon "button" at bounding box center [20, 239] width 5 height 5
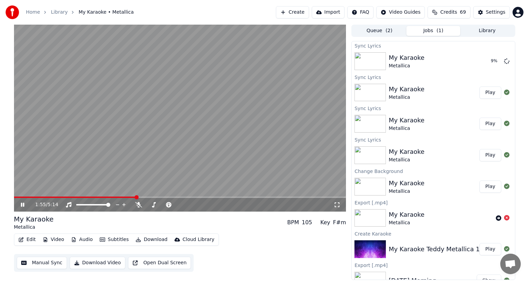
click at [20, 205] on icon at bounding box center [27, 204] width 16 height 5
click at [113, 196] on span at bounding box center [75, 196] width 123 height 1
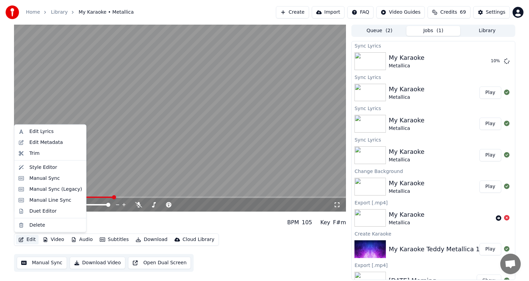
click at [29, 239] on button "Edit" at bounding box center [27, 240] width 23 height 10
click at [36, 132] on div "Edit Lyrics" at bounding box center [41, 131] width 24 height 7
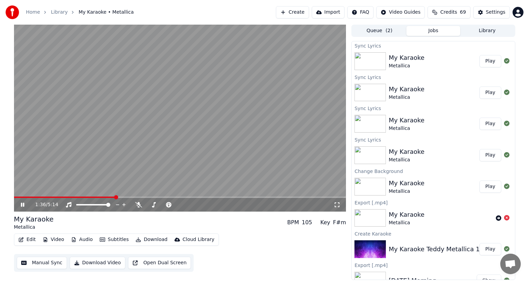
click at [21, 205] on icon at bounding box center [22, 204] width 3 height 4
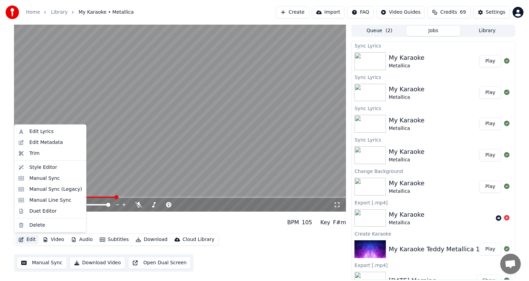
click at [25, 239] on button "Edit" at bounding box center [27, 240] width 23 height 10
click at [34, 132] on div "Edit Lyrics" at bounding box center [41, 131] width 24 height 7
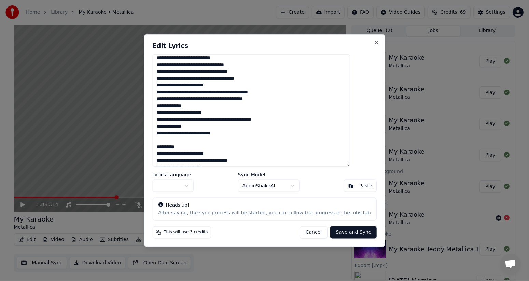
scroll to position [14, 0]
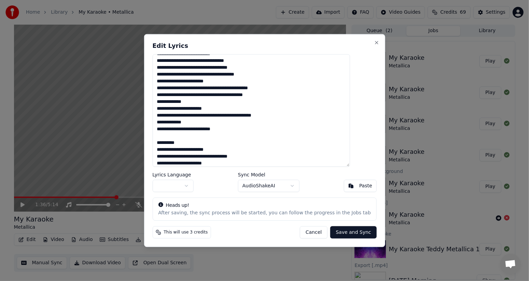
click at [237, 130] on textarea at bounding box center [250, 110] width 197 height 112
click at [232, 129] on textarea at bounding box center [250, 110] width 197 height 112
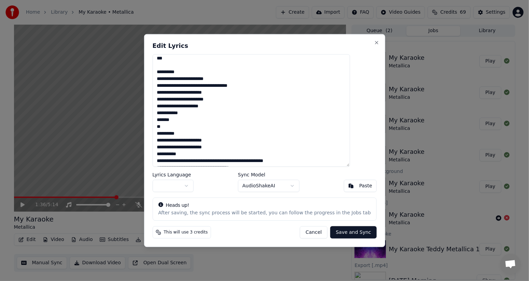
drag, startPoint x: 192, startPoint y: 72, endPoint x: 156, endPoint y: 72, distance: 35.9
click at [156, 72] on body "Home Library My Karaoke • Metallica Create Import FAQ Video Guides Credits 69 S…" at bounding box center [264, 140] width 529 height 281
click at [197, 69] on textarea at bounding box center [250, 110] width 197 height 112
click at [198, 74] on textarea at bounding box center [250, 110] width 197 height 112
drag, startPoint x: 192, startPoint y: 71, endPoint x: 170, endPoint y: 72, distance: 21.9
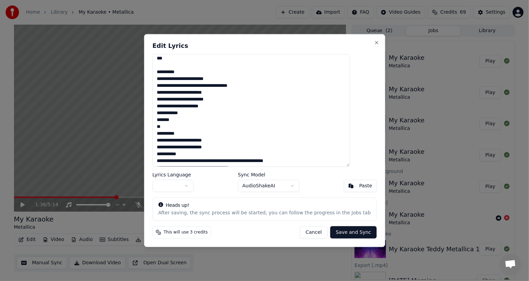
click at [170, 72] on textarea at bounding box center [250, 110] width 197 height 112
drag, startPoint x: 170, startPoint y: 85, endPoint x: 267, endPoint y: 86, distance: 97.3
click at [267, 86] on textarea at bounding box center [250, 110] width 197 height 112
drag, startPoint x: 170, startPoint y: 98, endPoint x: 229, endPoint y: 100, distance: 59.1
click at [229, 100] on textarea at bounding box center [250, 110] width 197 height 112
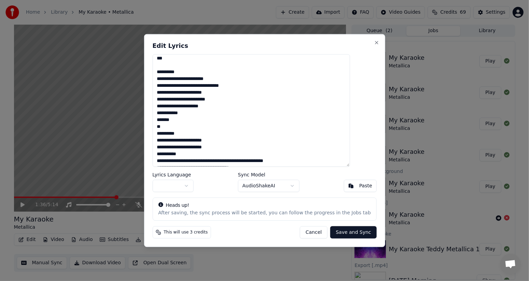
drag, startPoint x: 170, startPoint y: 107, endPoint x: 229, endPoint y: 108, distance: 59.8
click at [229, 108] on textarea at bounding box center [250, 110] width 197 height 112
drag, startPoint x: 193, startPoint y: 132, endPoint x: 163, endPoint y: 133, distance: 30.4
click at [163, 133] on div "Edit Lyrics Lyrics Language Sync Model AudioShakeAI Paste Heads up! After savin…" at bounding box center [264, 140] width 241 height 213
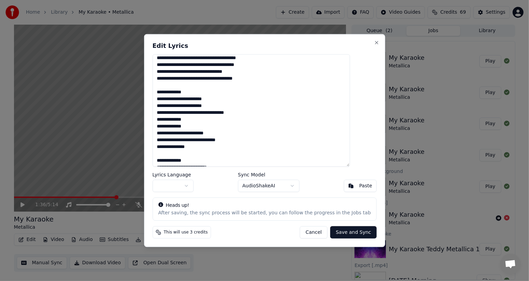
scroll to position [296, 0]
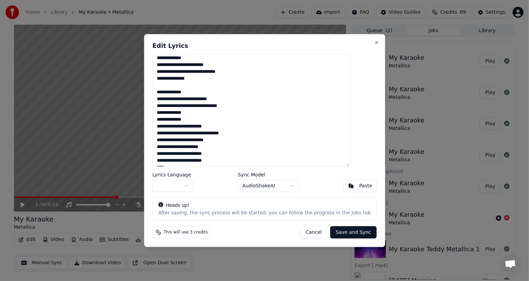
click at [200, 79] on textarea at bounding box center [250, 110] width 197 height 112
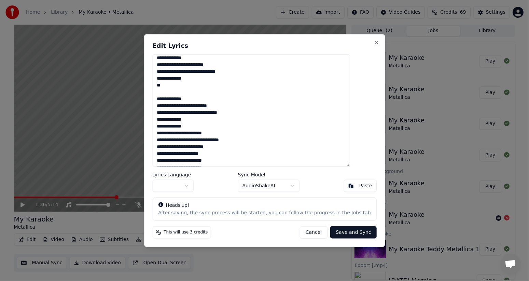
scroll to position [323, 0]
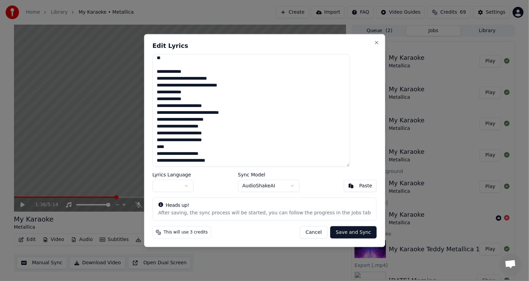
click at [177, 59] on textarea at bounding box center [250, 110] width 197 height 112
drag, startPoint x: 171, startPoint y: 108, endPoint x: 235, endPoint y: 104, distance: 64.6
click at [235, 104] on textarea at bounding box center [250, 110] width 197 height 112
drag, startPoint x: 169, startPoint y: 114, endPoint x: 264, endPoint y: 112, distance: 94.6
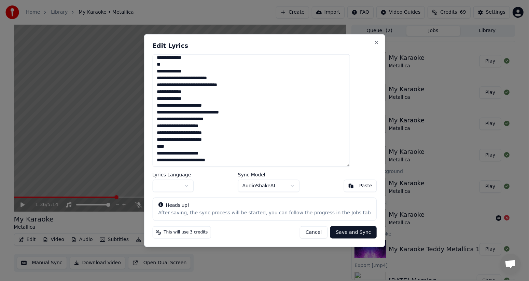
click at [264, 112] on textarea at bounding box center [250, 110] width 197 height 112
drag, startPoint x: 179, startPoint y: 121, endPoint x: 233, endPoint y: 122, distance: 54.0
click at [233, 122] on textarea at bounding box center [250, 110] width 197 height 112
drag, startPoint x: 170, startPoint y: 126, endPoint x: 224, endPoint y: 126, distance: 54.3
click at [224, 126] on textarea at bounding box center [250, 110] width 197 height 112
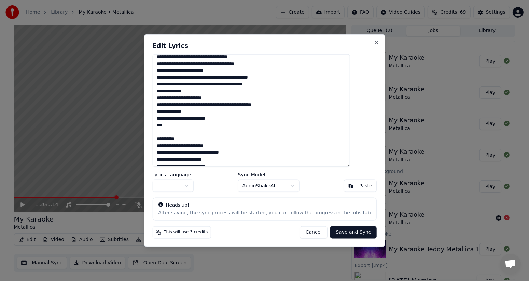
scroll to position [27, 0]
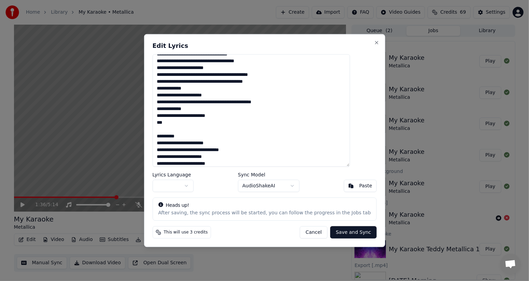
click at [189, 123] on textarea at bounding box center [250, 110] width 197 height 112
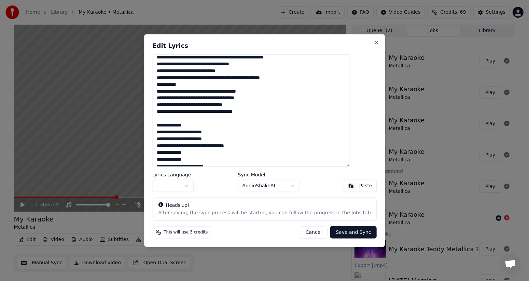
scroll to position [191, 0]
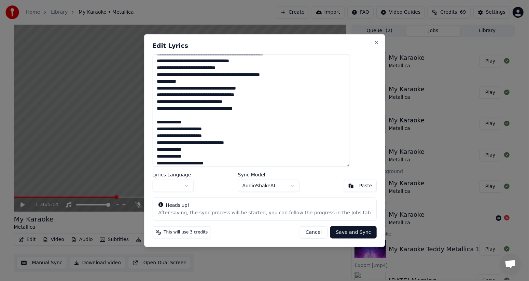
click at [261, 110] on textarea at bounding box center [250, 110] width 197 height 112
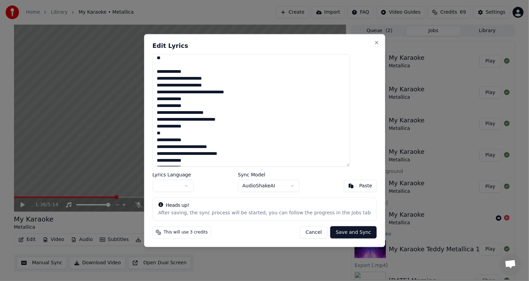
click at [178, 60] on textarea at bounding box center [250, 110] width 197 height 112
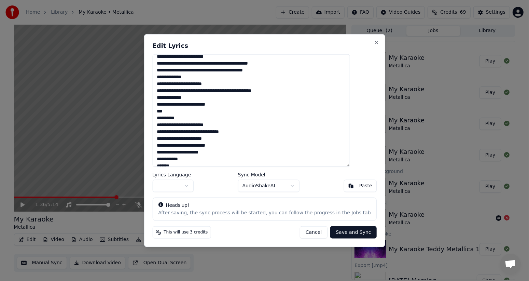
scroll to position [0, 0]
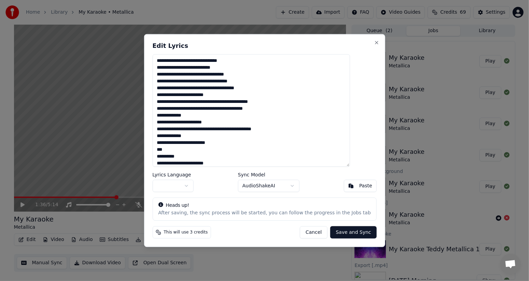
type textarea "**********"
click at [334, 233] on button "Save and Sync" at bounding box center [353, 232] width 46 height 12
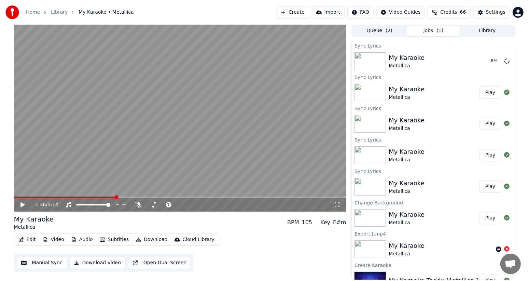
click at [15, 197] on span at bounding box center [65, 196] width 102 height 1
click at [205, 197] on span at bounding box center [109, 196] width 191 height 1
click at [20, 203] on icon at bounding box center [27, 204] width 16 height 5
click at [27, 238] on button "Edit" at bounding box center [27, 240] width 23 height 10
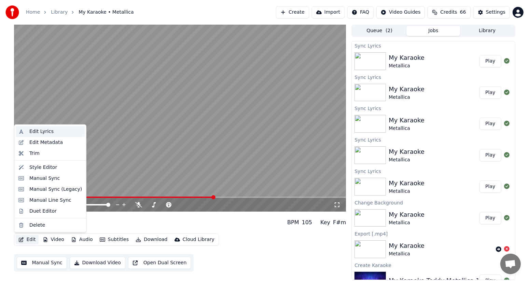
click at [38, 131] on div "Edit Lyrics" at bounding box center [41, 131] width 24 height 7
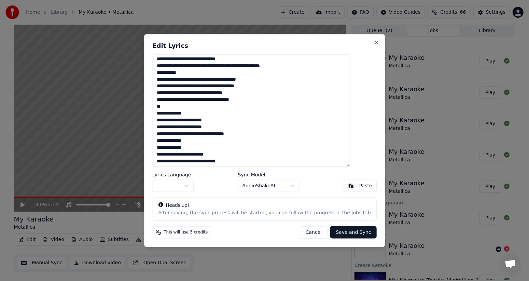
scroll to position [205, 0]
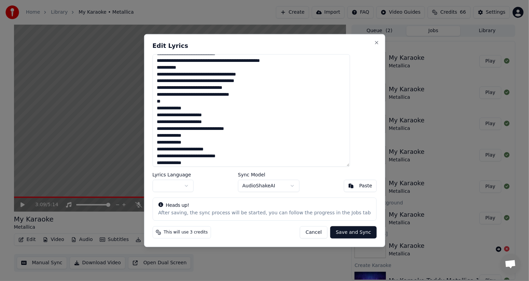
drag, startPoint x: 173, startPoint y: 151, endPoint x: 240, endPoint y: 148, distance: 66.6
click at [240, 148] on textarea at bounding box center [250, 110] width 197 height 112
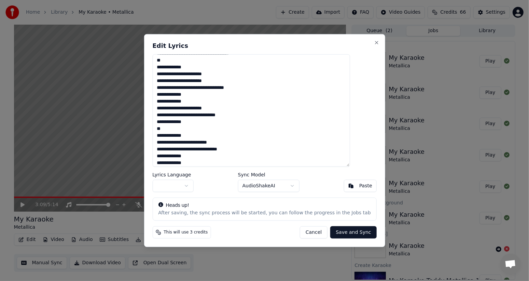
scroll to position [259, 0]
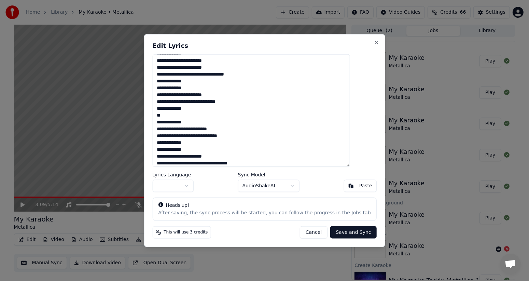
drag, startPoint x: 175, startPoint y: 128, endPoint x: 247, endPoint y: 128, distance: 72.0
click at [247, 128] on textarea at bounding box center [250, 110] width 197 height 112
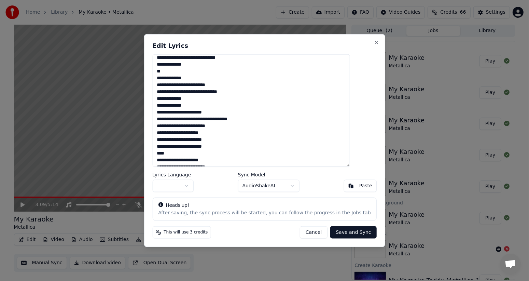
scroll to position [310, 0]
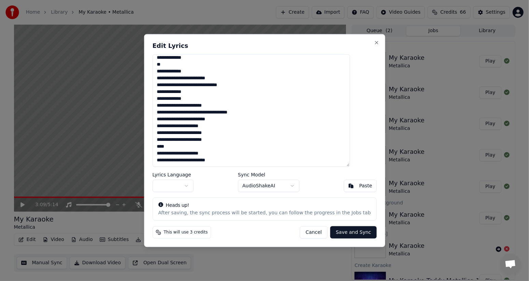
type textarea "**********"
click at [336, 233] on button "Save and Sync" at bounding box center [353, 232] width 46 height 12
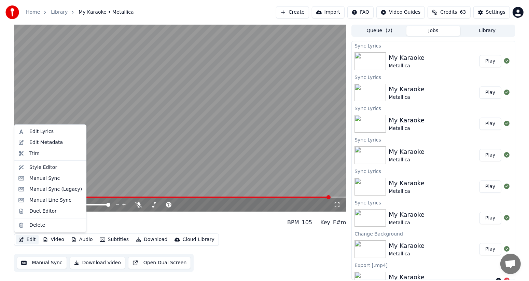
click at [24, 237] on button "Edit" at bounding box center [27, 240] width 23 height 10
click at [27, 130] on div "Edit Lyrics" at bounding box center [50, 131] width 69 height 11
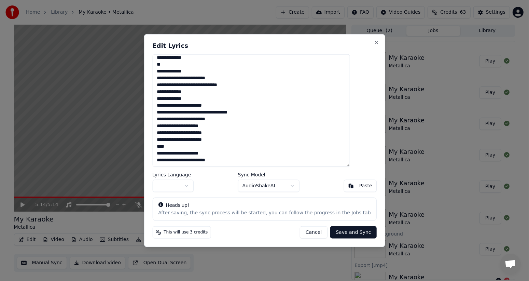
drag, startPoint x: 176, startPoint y: 146, endPoint x: 158, endPoint y: 145, distance: 17.8
click at [158, 145] on div "Edit Lyrics Lyrics Language Sync Model AudioShakeAI Paste Heads up! After savin…" at bounding box center [264, 140] width 241 height 213
type textarea "**********"
